Goal: Transaction & Acquisition: Subscribe to service/newsletter

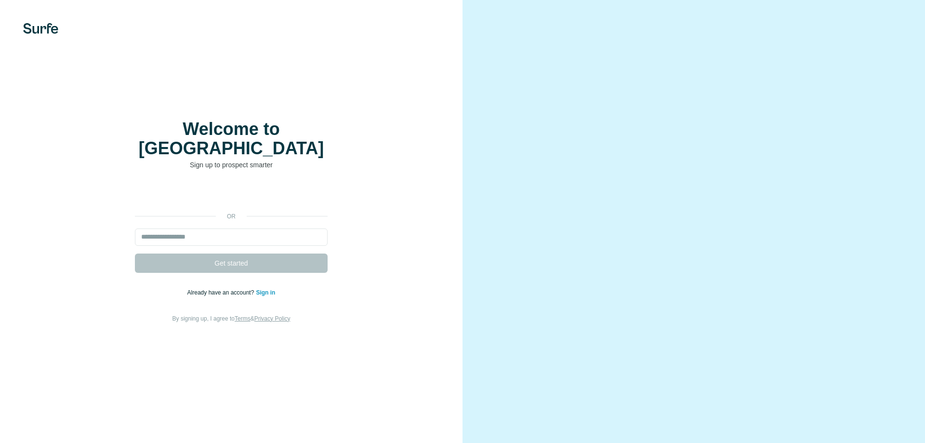
click at [223, 198] on div "or Get started Already have an account? Sign in By signing up, I agree to Terms…" at bounding box center [231, 254] width 424 height 139
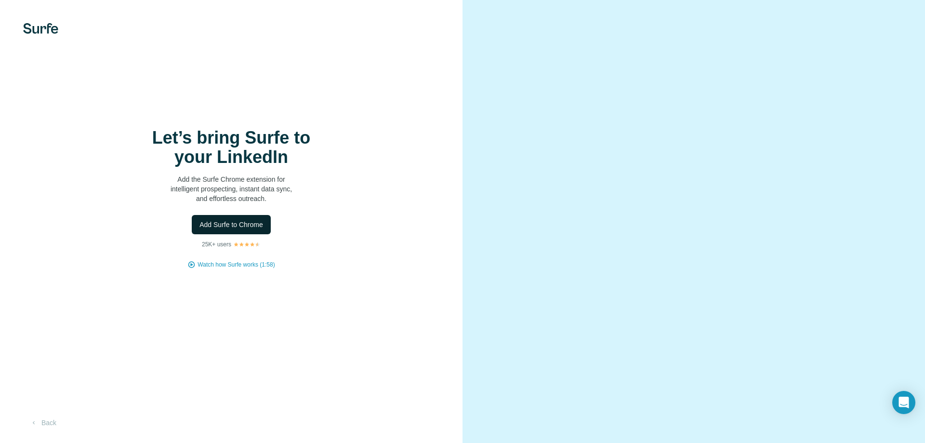
click at [237, 229] on button "Add Surfe to Chrome" at bounding box center [231, 224] width 79 height 19
click at [35, 421] on icon "button" at bounding box center [34, 423] width 8 height 8
